Goal: Download file/media

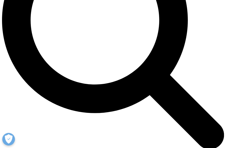
scroll to position [282, 211]
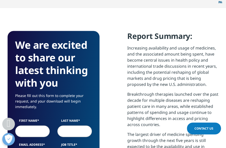
scroll to position [354, 0]
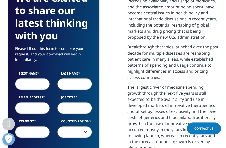
click at [37, 78] on input "First Name" at bounding box center [32, 84] width 35 height 12
click at [26, 78] on input "First Name" at bounding box center [32, 84] width 35 height 12
type input "Shanti"
type input "Poolapalli"
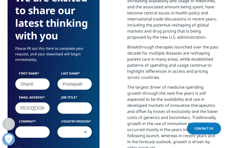
type input "[EMAIL_ADDRESS][DOMAIN_NAME]"
type input "Customer success manager"
type input "roseway labs"
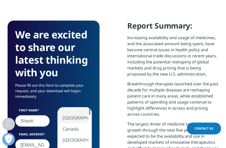
scroll to position [354, 0]
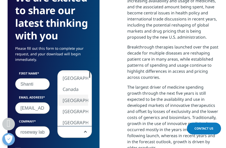
select select "[GEOGRAPHIC_DATA]"
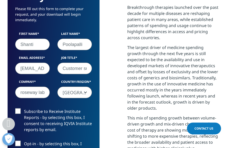
scroll to position [430, 0]
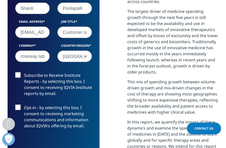
click at [16, 72] on label "Subscribe to Receive Institute Reports - by selecting this box, I consent to re…" at bounding box center [53, 85] width 77 height 27
click at [24, 72] on input "Subscribe to Receive Institute Reports - by selecting this box, I consent to re…" at bounding box center [24, 72] width 0 height 0
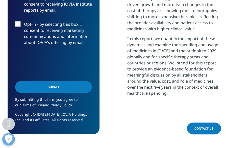
scroll to position [505, 0]
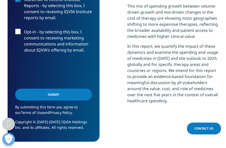
click at [17, 29] on label "Opt-in - by selecting this box, I consent to receiving marketing communications…" at bounding box center [53, 42] width 77 height 27
click at [24, 29] on input "Opt-in - by selecting this box, I consent to receiving marketing communications…" at bounding box center [24, 29] width 0 height 0
click at [60, 89] on input "Submit" at bounding box center [53, 95] width 77 height 12
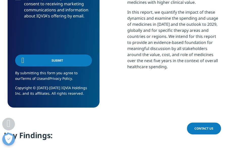
scroll to position [3, 2]
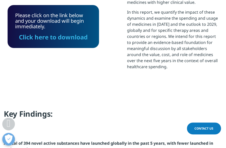
click at [69, 39] on link "Click here to download" at bounding box center [53, 37] width 69 height 8
